Goal: Task Accomplishment & Management: Manage account settings

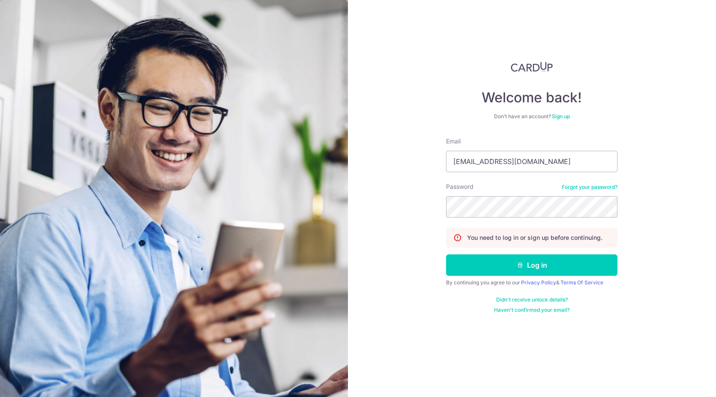
click at [533, 161] on input "[EMAIL_ADDRESS][DOMAIN_NAME]" at bounding box center [531, 161] width 171 height 21
type input "[PERSON_NAME][EMAIL_ADDRESS][PERSON_NAME][DOMAIN_NAME]"
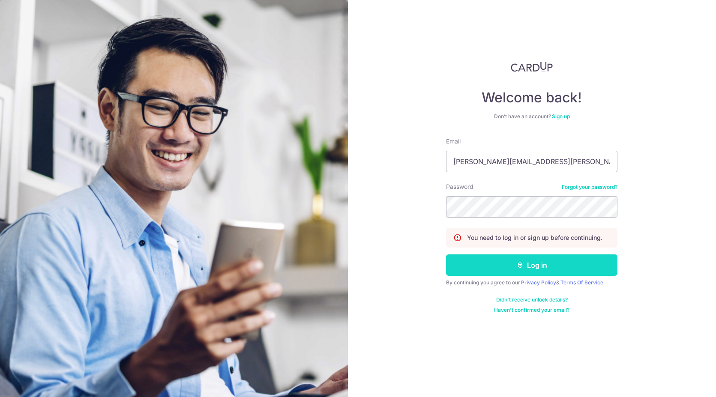
click at [503, 261] on button "Log in" at bounding box center [531, 264] width 171 height 21
